Goal: Information Seeking & Learning: Learn about a topic

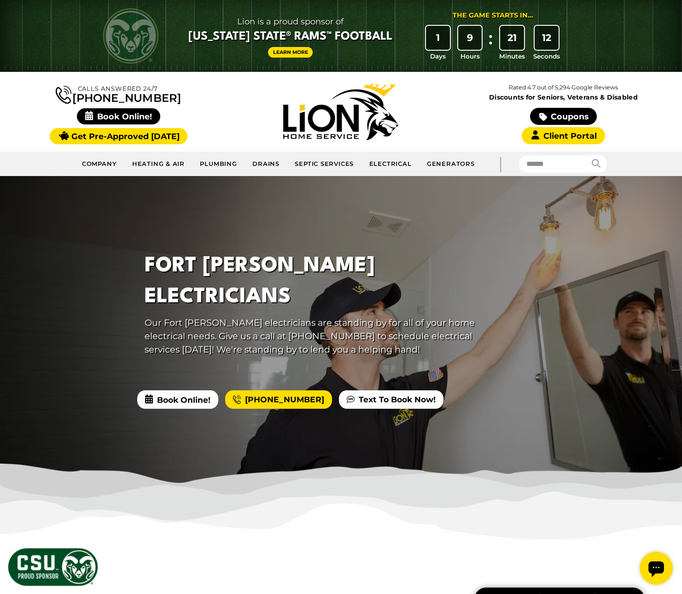
click at [562, 97] on span "Discounts for Seniors, Veterans & Disabled" at bounding box center [563, 97] width 219 height 6
click at [575, 102] on div "Rated 4.7 out of 5,294 Google Reviews Discounts for Seniors, Veterans & Disable…" at bounding box center [563, 111] width 222 height 65
click at [573, 114] on link "Coupons" at bounding box center [563, 116] width 66 height 17
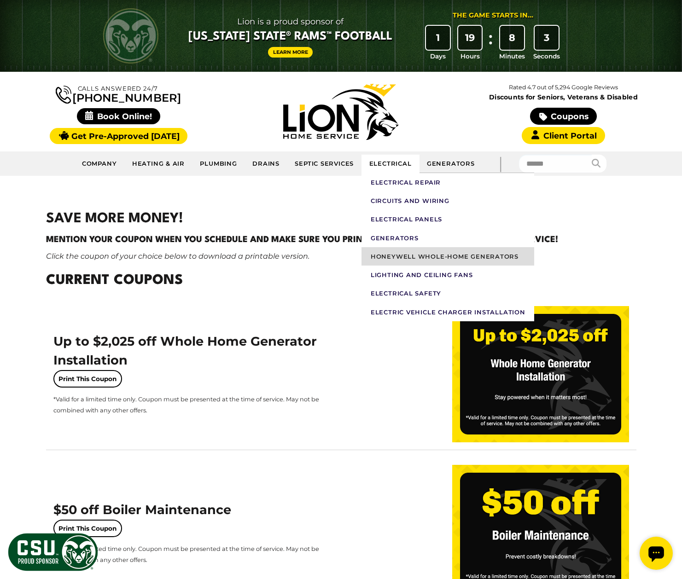
click at [401, 250] on link "Honeywell Whole-Home Generators" at bounding box center [447, 256] width 173 height 18
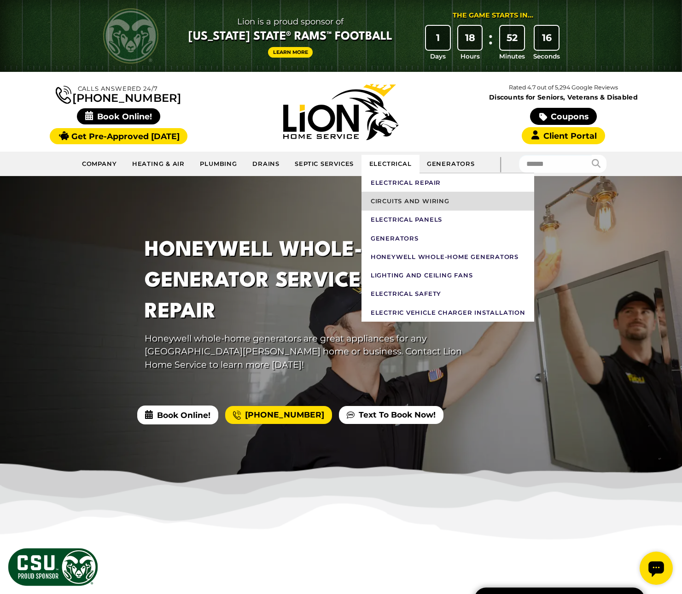
click at [406, 198] on link "Circuits And Wiring" at bounding box center [447, 201] width 173 height 18
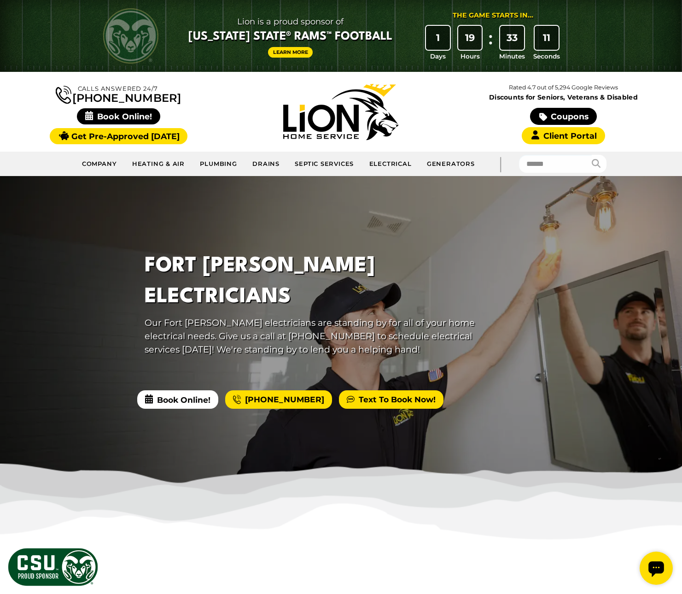
click at [380, 390] on link "Text To Book Now!" at bounding box center [391, 399] width 105 height 18
